Goal: Task Accomplishment & Management: Manage account settings

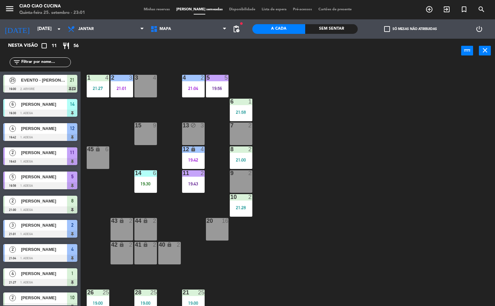
click at [316, 226] on div "1 4 21:27 2 3 21:01 3 4 5 5 19:56 4 2 21:04 6 1 21:58 13 block 3 7 2 15 9 12 lo…" at bounding box center [290, 184] width 410 height 243
click at [244, 204] on div "10 2 21:28" at bounding box center [241, 205] width 23 height 23
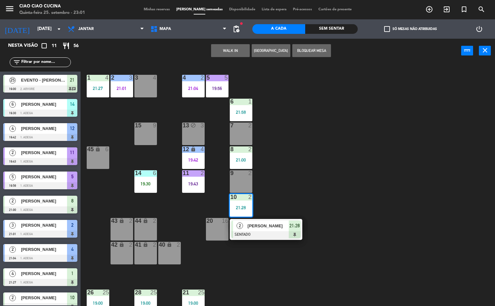
click at [270, 226] on span "[PERSON_NAME]" at bounding box center [268, 225] width 41 height 7
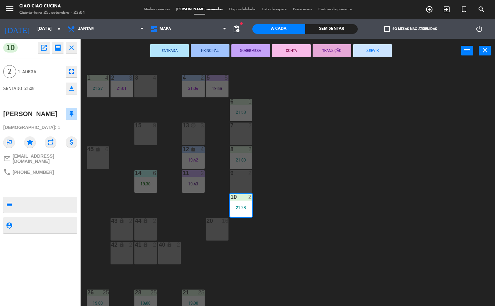
click at [382, 48] on button "SERVIR" at bounding box center [372, 50] width 39 height 13
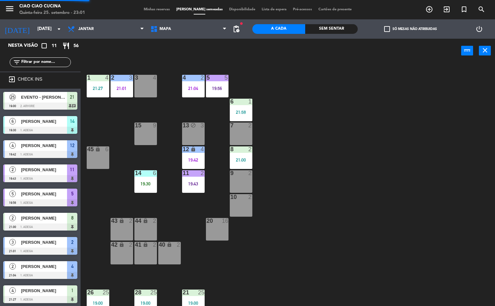
scroll to position [49, 0]
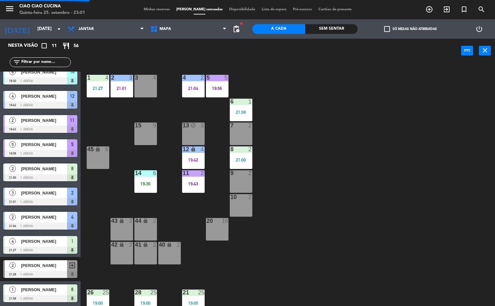
click at [241, 160] on div "21:00" at bounding box center [241, 160] width 23 height 5
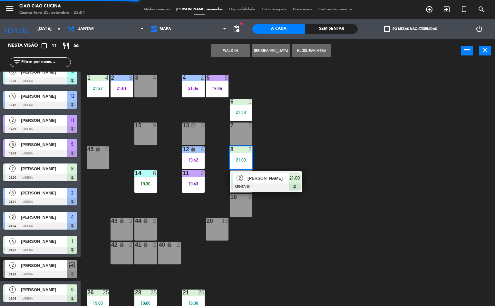
click at [276, 178] on span "[PERSON_NAME]" at bounding box center [268, 178] width 41 height 7
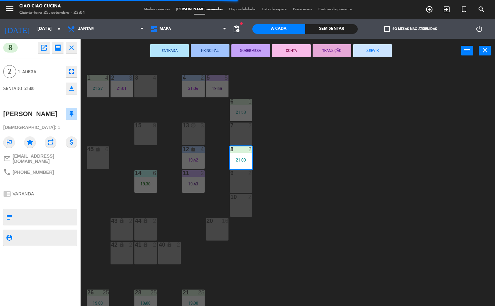
click at [380, 51] on button "SERVIR" at bounding box center [372, 50] width 39 height 13
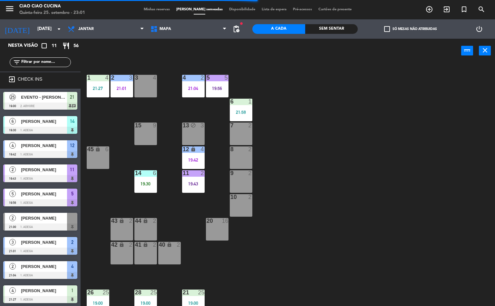
click at [246, 108] on div "6 1 21:58" at bounding box center [241, 110] width 23 height 23
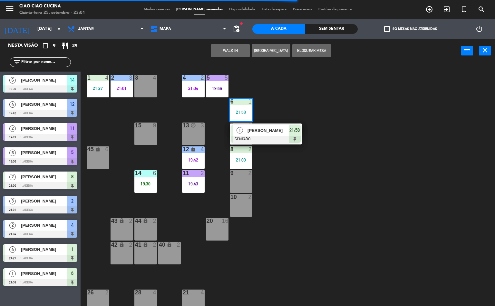
click at [270, 138] on div at bounding box center [266, 139] width 69 height 7
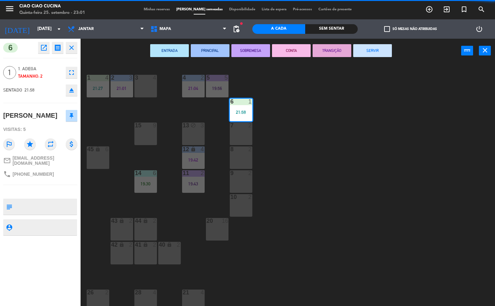
click at [375, 53] on button "SERVIR" at bounding box center [372, 50] width 39 height 13
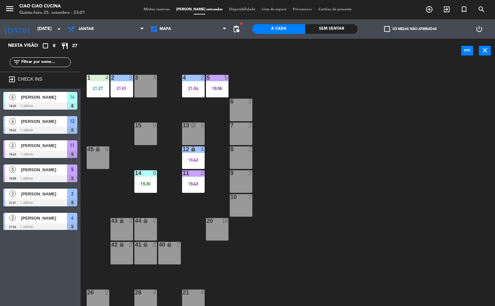
scroll to position [0, 0]
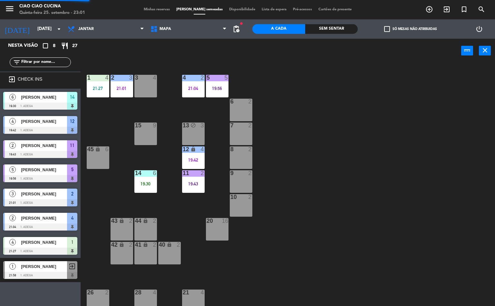
click at [220, 88] on div "19:56" at bounding box center [217, 88] width 23 height 5
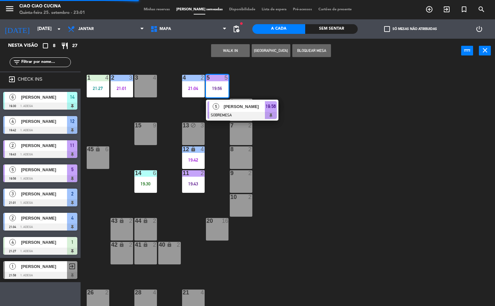
click at [244, 100] on div "5 [PERSON_NAME] SOBREMESA 19:56" at bounding box center [242, 110] width 73 height 21
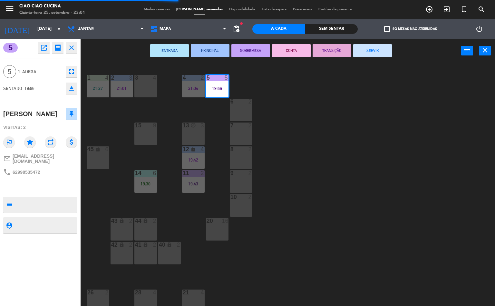
click at [377, 50] on button "SERVIR" at bounding box center [372, 50] width 39 height 13
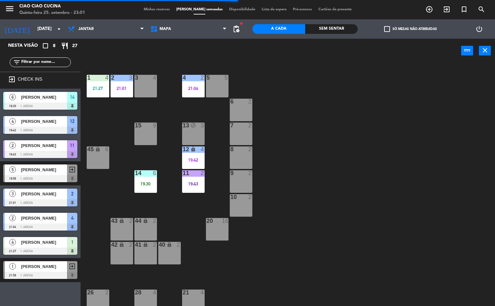
click at [203, 87] on div "21:04" at bounding box center [193, 88] width 23 height 5
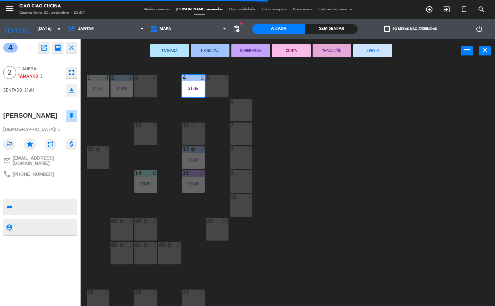
click at [375, 53] on button "SERVIR" at bounding box center [372, 50] width 39 height 13
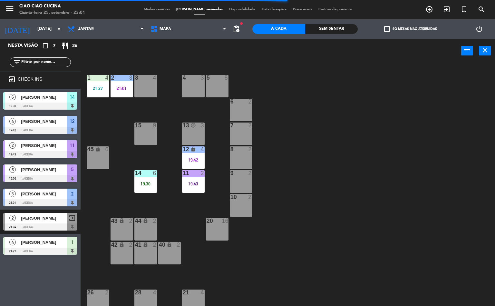
click at [194, 161] on div "19:42" at bounding box center [193, 160] width 23 height 5
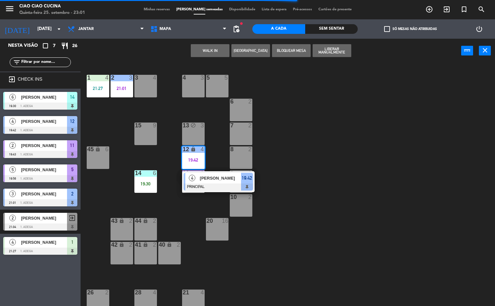
click at [202, 188] on div at bounding box center [218, 186] width 69 height 7
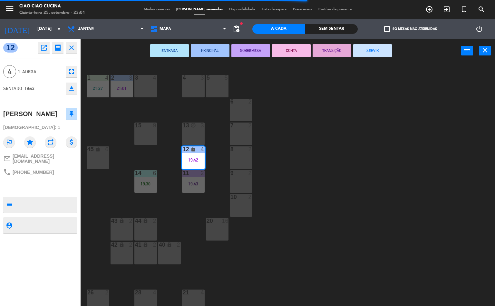
click at [384, 47] on button "SERVIR" at bounding box center [372, 50] width 39 height 13
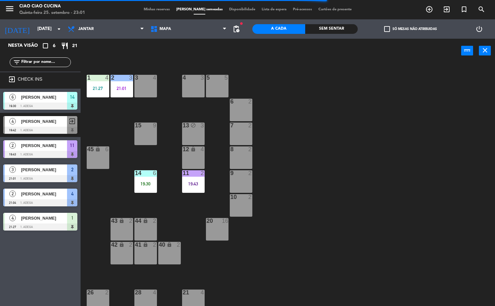
click at [192, 186] on div "19:43" at bounding box center [193, 184] width 23 height 5
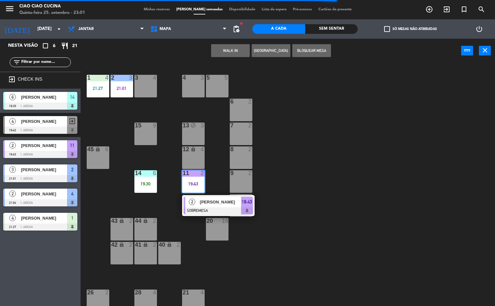
click at [211, 202] on span "[PERSON_NAME]" at bounding box center [220, 202] width 41 height 7
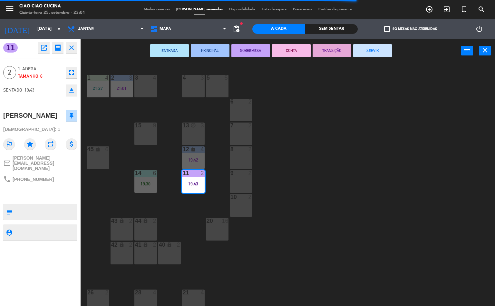
click at [375, 56] on button "SERVIR" at bounding box center [372, 50] width 39 height 13
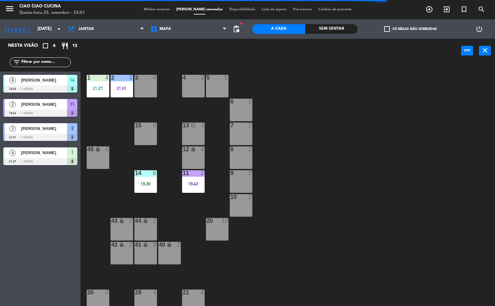
click at [117, 94] on div "2 3 21:01" at bounding box center [122, 86] width 23 height 23
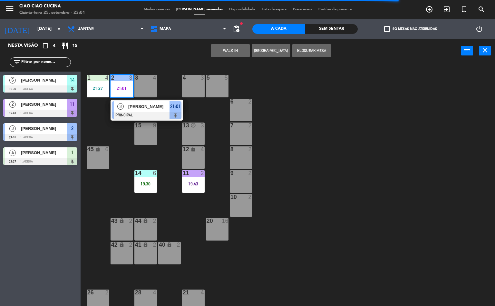
click at [135, 123] on div "15" at bounding box center [135, 126] width 0 height 6
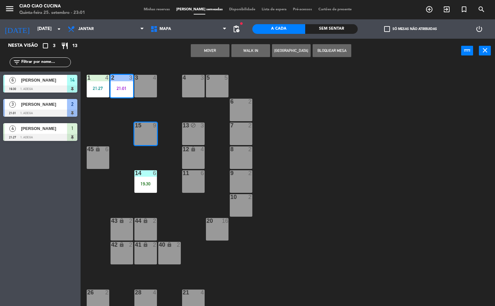
click at [350, 106] on div "1 4 21:27 2 3 21:01 3 4 5 5 4 3 6 2 13 block 3 7 2 15 9 12 lock 4 8 2 45 lock 6…" at bounding box center [290, 184] width 410 height 243
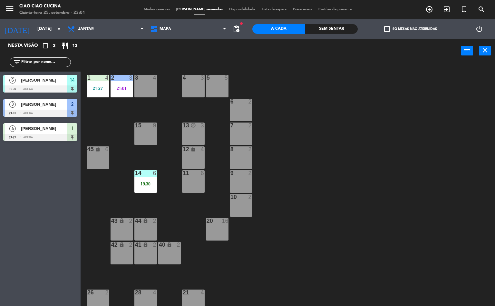
click at [129, 88] on div "21:01" at bounding box center [122, 88] width 23 height 5
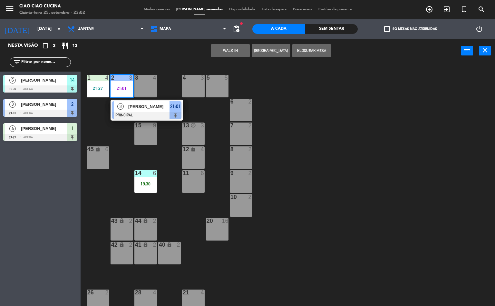
click at [175, 114] on div at bounding box center [146, 115] width 69 height 7
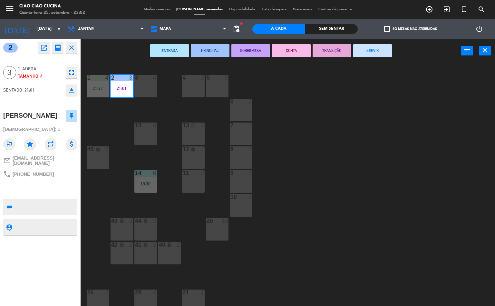
click at [372, 51] on button "SERVIR" at bounding box center [372, 50] width 39 height 13
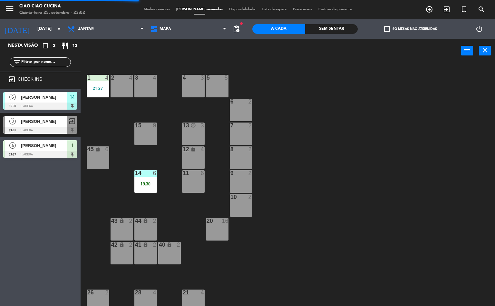
click at [357, 147] on div "1 4 21:27 2 4 3 4 5 5 4 3 6 2 13 block 3 7 2 15 9 12 lock 4 8 2 45 lock 6 14 6 …" at bounding box center [290, 184] width 410 height 243
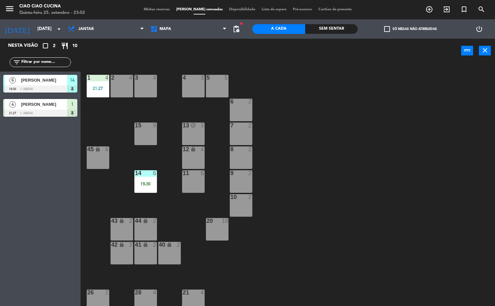
click at [161, 9] on span "Minhas reservas" at bounding box center [157, 10] width 33 height 4
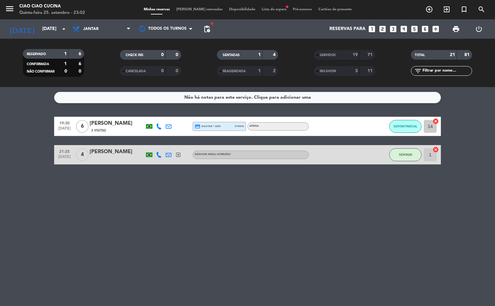
click at [344, 57] on div "SERVIDOS" at bounding box center [331, 54] width 30 height 7
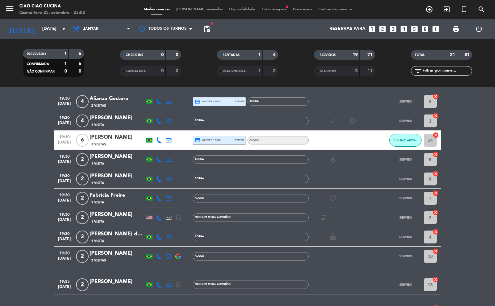
scroll to position [53, 0]
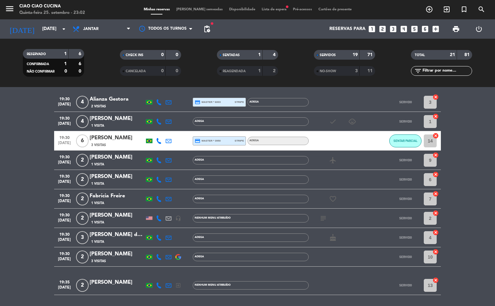
click at [122, 158] on div "[PERSON_NAME]" at bounding box center [117, 157] width 55 height 8
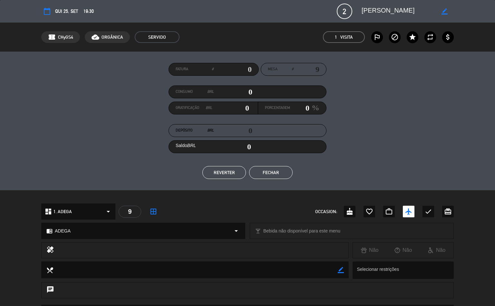
click at [442, 13] on icon "border_color" at bounding box center [445, 11] width 6 height 6
click at [433, 11] on textarea at bounding box center [399, 11] width 74 height 12
click at [443, 12] on icon at bounding box center [445, 11] width 6 height 6
click at [267, 175] on button "Fechar" at bounding box center [271, 172] width 44 height 13
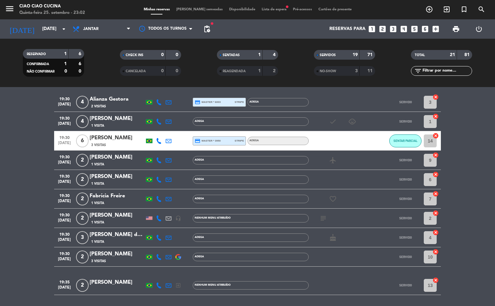
click at [333, 163] on icon "airplanemode_active" at bounding box center [333, 160] width 8 height 8
click at [361, 157] on div "airplanemode_active VIAGEM" at bounding box center [338, 160] width 58 height 19
click at [366, 158] on div "airplanemode_active" at bounding box center [338, 160] width 58 height 19
click at [170, 160] on icon at bounding box center [169, 160] width 6 height 6
click at [124, 161] on div "[PERSON_NAME]" at bounding box center [117, 157] width 55 height 8
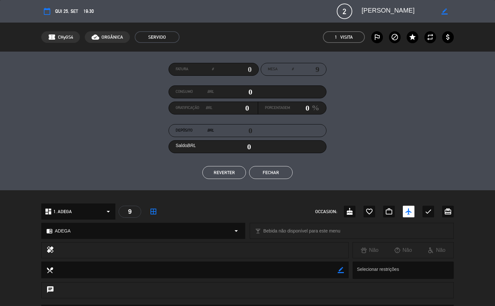
click at [277, 166] on button "Fechar" at bounding box center [271, 172] width 44 height 13
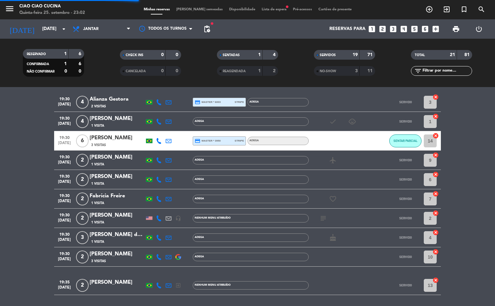
click at [159, 160] on icon at bounding box center [159, 160] width 6 height 6
click at [105, 165] on div "1 Visita" at bounding box center [117, 164] width 55 height 5
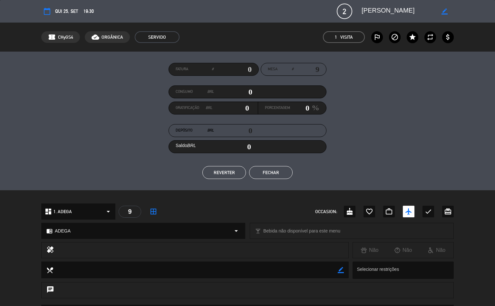
click at [266, 172] on button "Fechar" at bounding box center [271, 172] width 44 height 13
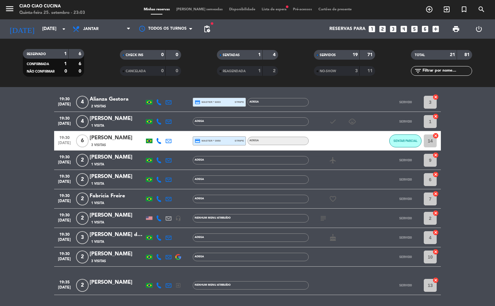
click at [71, 160] on span "[DATE]" at bounding box center [64, 163] width 16 height 7
click at [140, 156] on div "[PERSON_NAME]" at bounding box center [117, 157] width 55 height 8
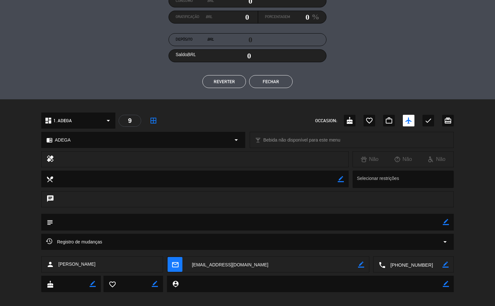
scroll to position [97, 0]
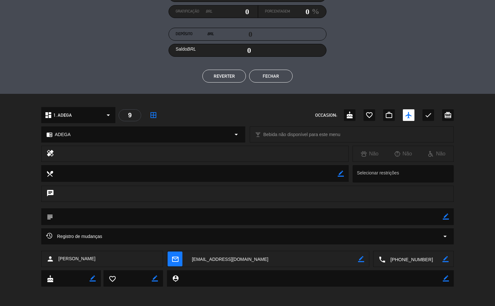
click at [276, 79] on button "Fechar" at bounding box center [271, 76] width 44 height 13
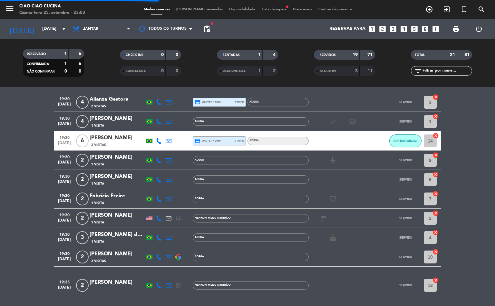
click at [196, 8] on span "[PERSON_NAME] semeadas" at bounding box center [199, 10] width 53 height 4
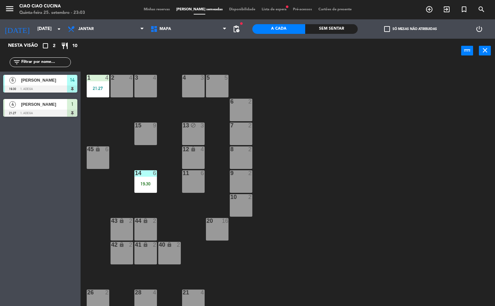
click at [143, 185] on div "19:30" at bounding box center [145, 184] width 23 height 5
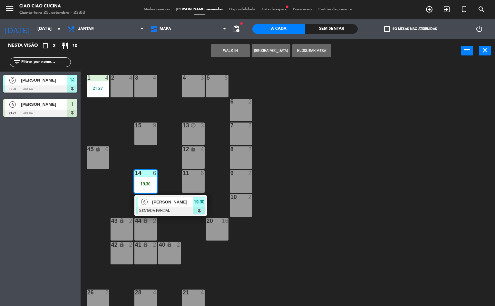
click at [170, 203] on span "[PERSON_NAME]" at bounding box center [172, 202] width 41 height 7
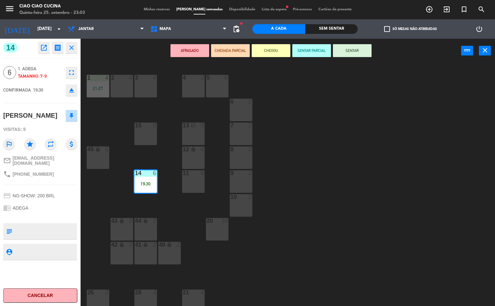
click at [345, 54] on button "SENTAR" at bounding box center [352, 50] width 39 height 13
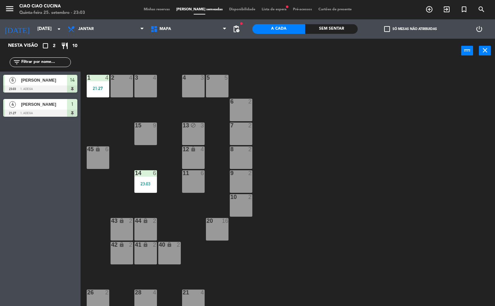
click at [323, 157] on div "1 4 21:27 2 4 3 4 5 5 4 3 6 2 13 block 3 7 2 15 9 12 lock 4 8 2 45 lock 6 14 6 …" at bounding box center [290, 184] width 410 height 243
click at [148, 173] on div at bounding box center [145, 173] width 11 height 6
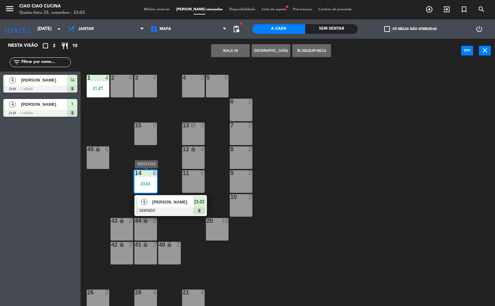
click at [176, 202] on span "[PERSON_NAME]" at bounding box center [172, 202] width 41 height 7
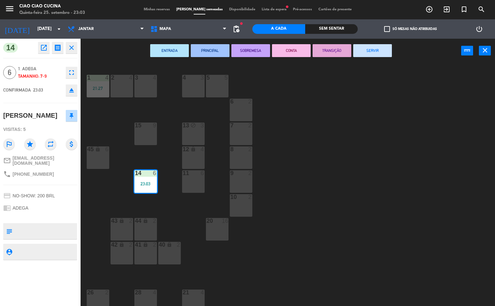
click at [360, 53] on button "SERVIR" at bounding box center [372, 50] width 39 height 13
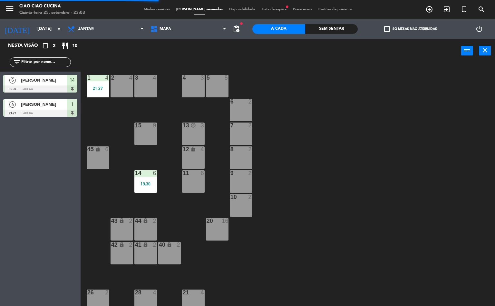
click at [269, 11] on span "Lista de espera fiber_manual_record" at bounding box center [274, 10] width 31 height 4
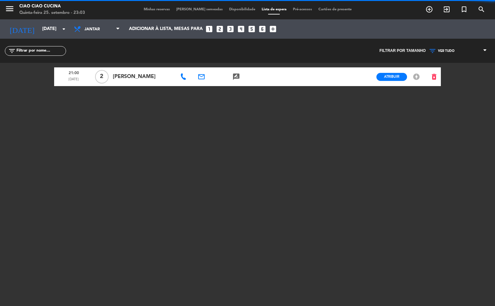
click at [336, 221] on div "21:00 [DATE] 2 [PERSON_NAME] email rate_review credit_card Atribuir EM ESPERA o…" at bounding box center [247, 143] width 387 height 161
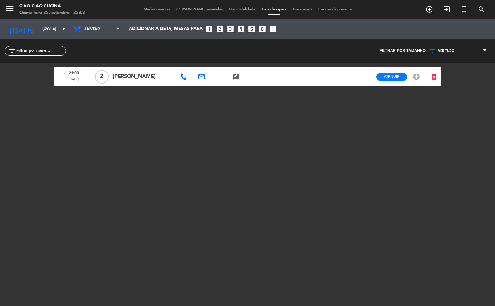
click at [202, 8] on span "[PERSON_NAME] semeadas" at bounding box center [199, 10] width 53 height 4
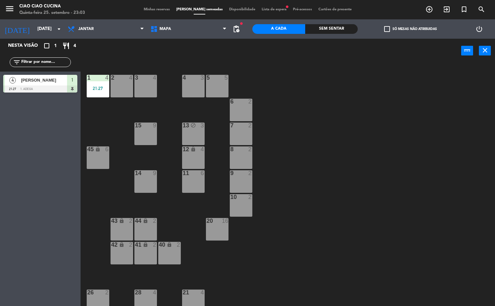
click at [322, 166] on div "1 4 21:27 2 4 3 4 5 5 4 3 6 2 13 block 3 7 2 15 9 12 lock 4 8 2 45 lock 6 14 9 …" at bounding box center [290, 184] width 410 height 243
click at [97, 83] on div "1 4 21:27" at bounding box center [98, 86] width 23 height 23
